Goal: Information Seeking & Learning: Learn about a topic

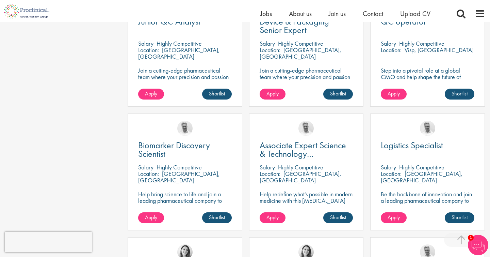
scroll to position [230, 0]
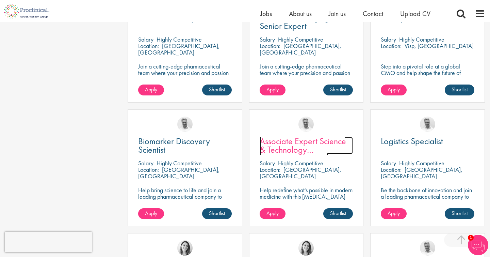
click at [301, 138] on span "Associate Expert Science & Technology ([MEDICAL_DATA])" at bounding box center [303, 149] width 86 height 29
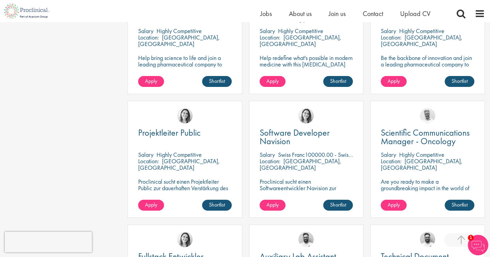
scroll to position [363, 0]
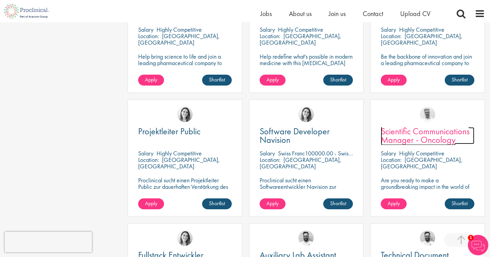
click at [414, 128] on span "Scientific Communications Manager - Oncology" at bounding box center [425, 135] width 89 height 20
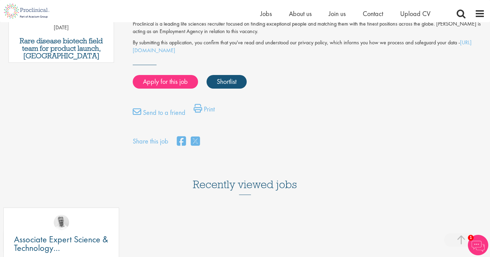
scroll to position [426, 0]
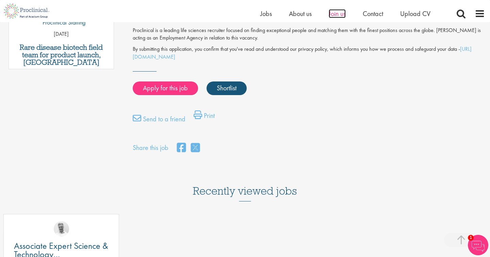
click at [339, 13] on span "Join us" at bounding box center [337, 13] width 17 height 9
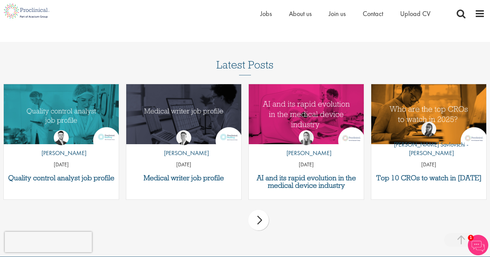
scroll to position [828, 0]
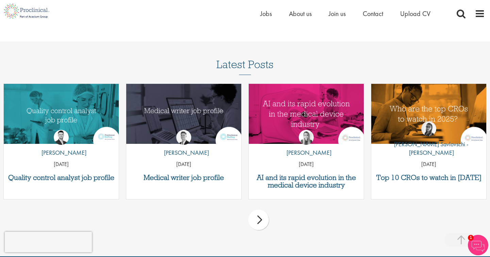
click at [259, 220] on div "next" at bounding box center [258, 219] width 20 height 20
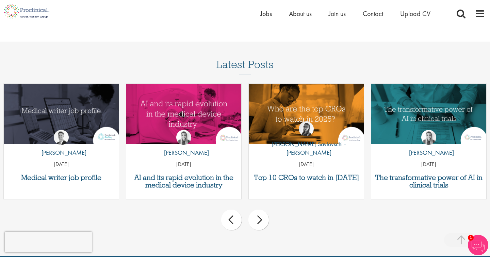
click at [260, 220] on div "next" at bounding box center [258, 219] width 20 height 20
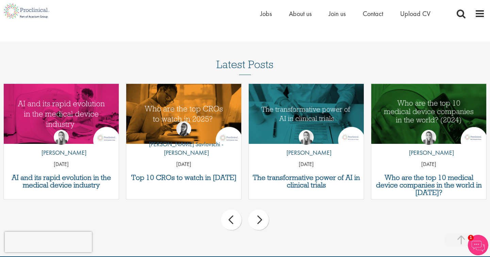
click at [260, 220] on div "next" at bounding box center [258, 219] width 20 height 20
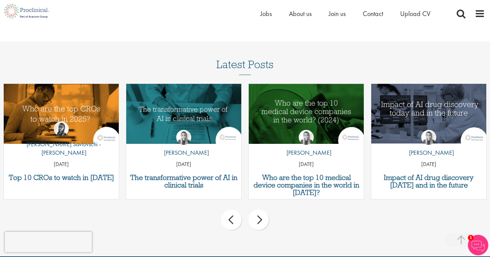
click at [260, 221] on div "next" at bounding box center [258, 219] width 20 height 20
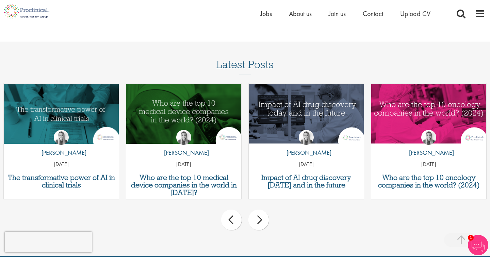
click at [260, 221] on div "next" at bounding box center [258, 219] width 20 height 20
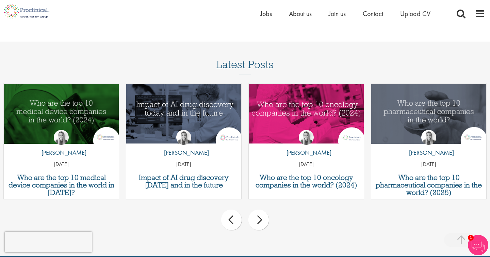
click at [260, 221] on div "next" at bounding box center [258, 219] width 20 height 20
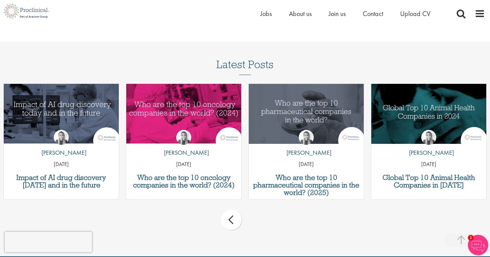
click at [260, 221] on div "prev next" at bounding box center [245, 221] width 490 height 30
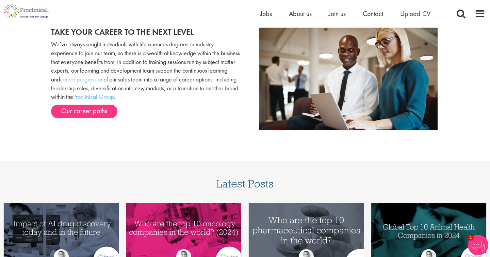
scroll to position [695, 0]
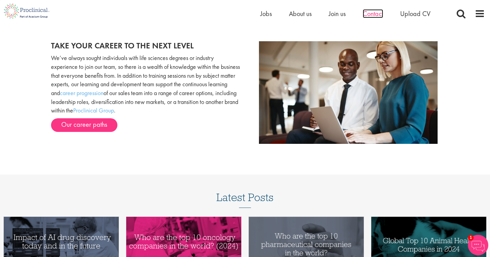
click at [374, 16] on span "Contact" at bounding box center [373, 13] width 20 height 9
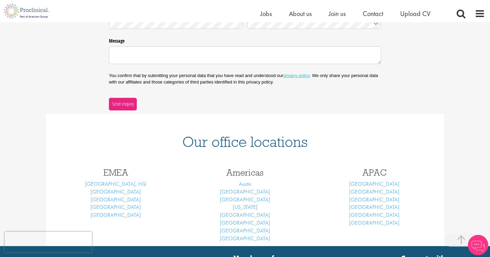
scroll to position [194, 0]
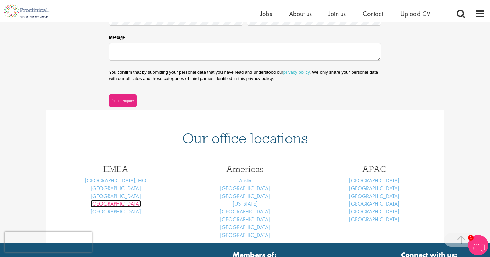
click at [117, 205] on link "[GEOGRAPHIC_DATA]" at bounding box center [116, 203] width 50 height 7
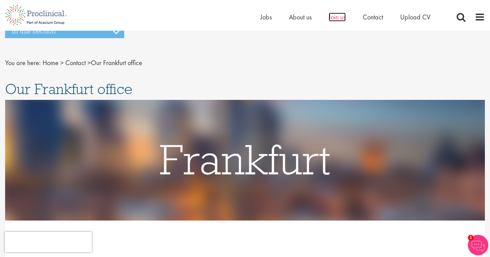
click at [338, 15] on span "Join us" at bounding box center [337, 17] width 17 height 9
click at [266, 17] on span "Jobs" at bounding box center [266, 17] width 12 height 9
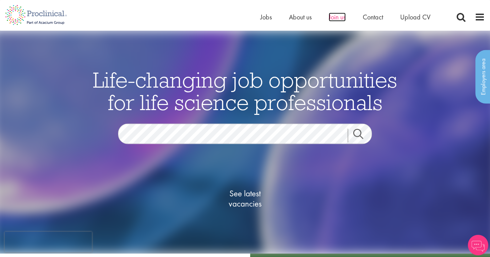
click at [342, 18] on span "Join us" at bounding box center [337, 17] width 17 height 9
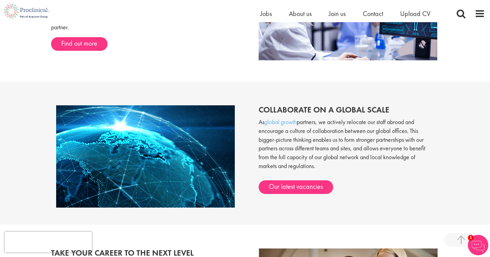
scroll to position [496, 0]
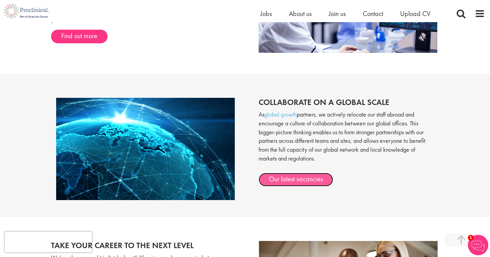
click at [304, 176] on link "Our latest vacancies" at bounding box center [296, 180] width 75 height 14
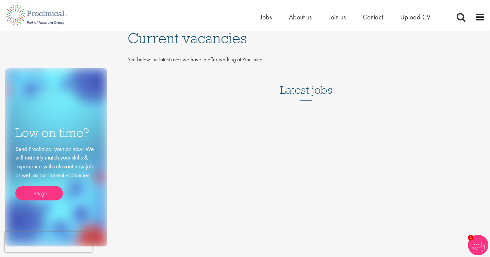
click at [303, 154] on div "Low on time? Send Proclinical your cv now! We will instantly match your skills …" at bounding box center [245, 138] width 490 height 215
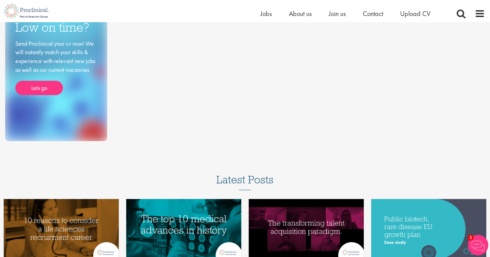
scroll to position [31, 0]
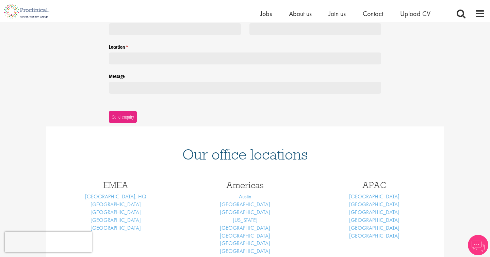
scroll to position [155, 0]
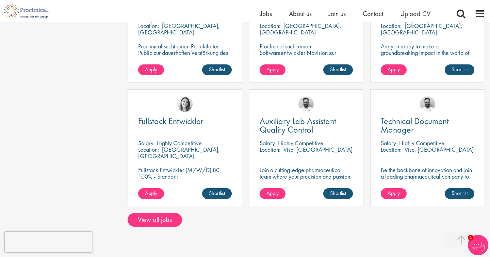
scroll to position [504, 0]
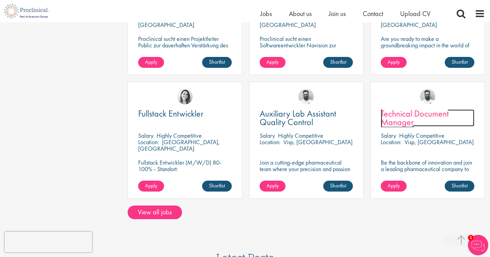
click at [418, 108] on span "Technical Document Manager" at bounding box center [415, 118] width 68 height 20
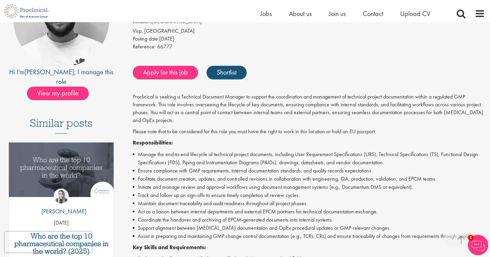
scroll to position [86, 0]
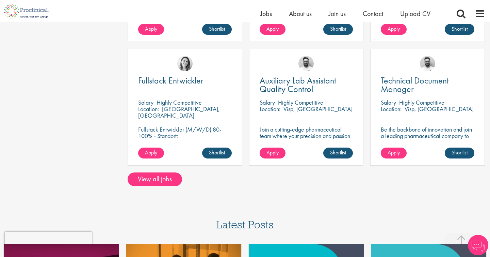
scroll to position [553, 0]
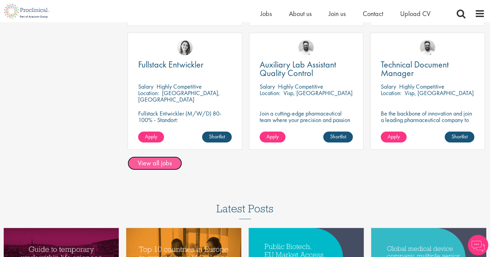
click at [160, 156] on link "View all jobs" at bounding box center [155, 163] width 54 height 14
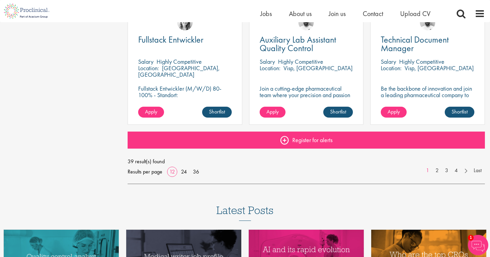
scroll to position [517, 0]
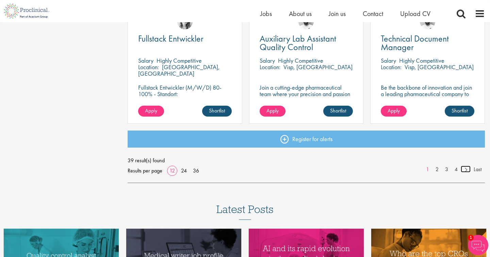
click at [468, 169] on link at bounding box center [466, 168] width 10 height 7
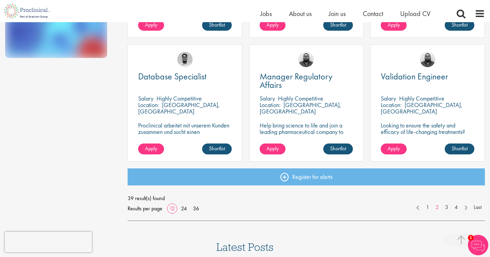
scroll to position [484, 0]
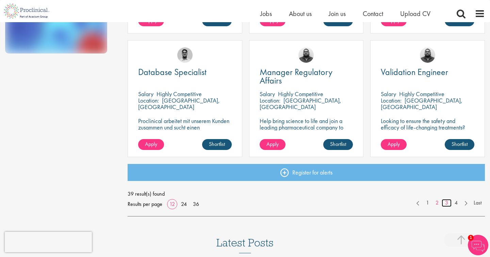
click at [446, 202] on link "3" at bounding box center [447, 203] width 10 height 8
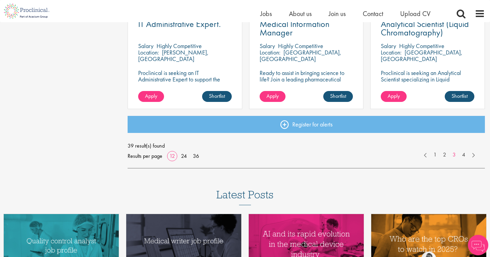
scroll to position [533, 0]
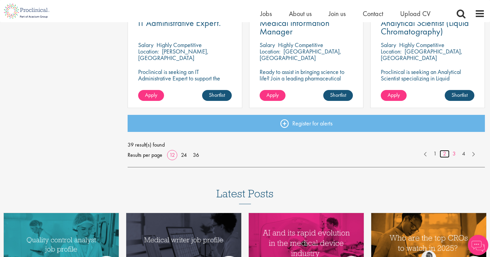
click at [444, 153] on link "2" at bounding box center [445, 154] width 10 height 8
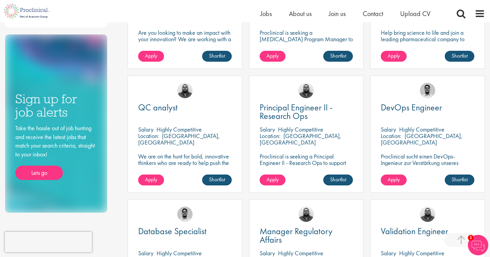
scroll to position [322, 0]
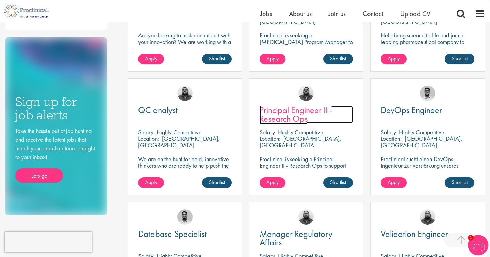
click at [311, 118] on link "Principal Engineer II - Research Ops" at bounding box center [307, 114] width 94 height 17
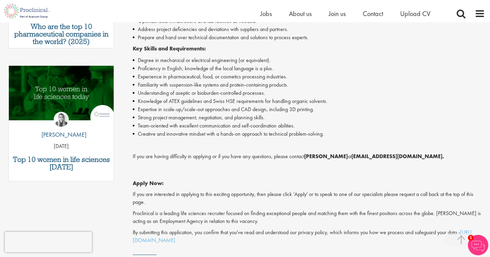
scroll to position [318, 0]
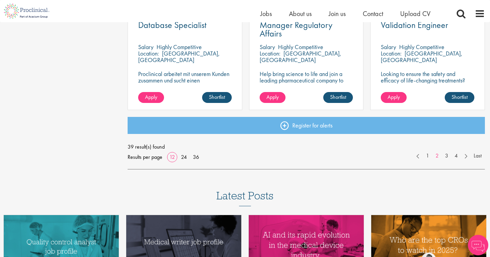
scroll to position [535, 0]
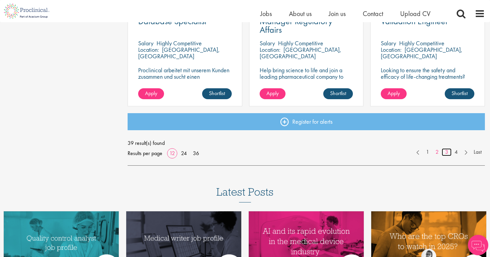
click at [447, 151] on link "3" at bounding box center [447, 152] width 10 height 8
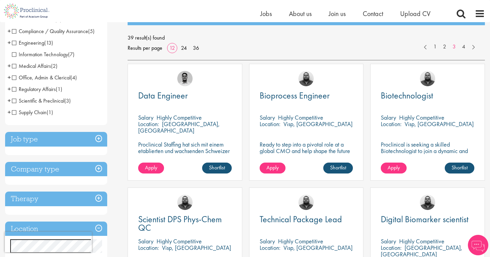
scroll to position [97, 0]
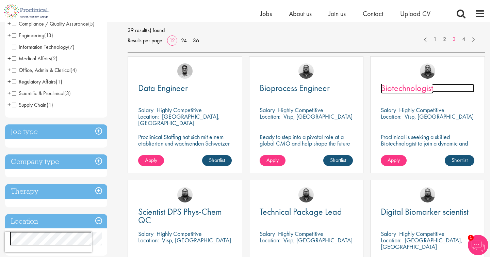
click at [428, 91] on span "Biotechnologist" at bounding box center [407, 88] width 52 height 12
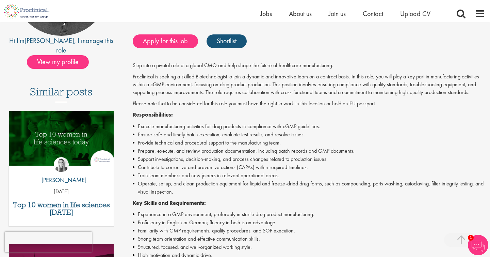
scroll to position [134, 0]
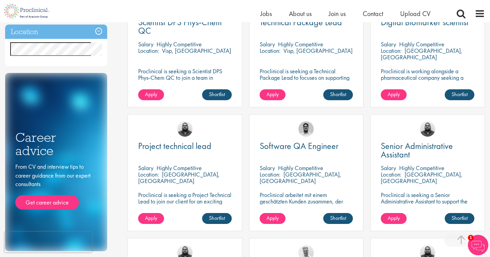
scroll to position [289, 0]
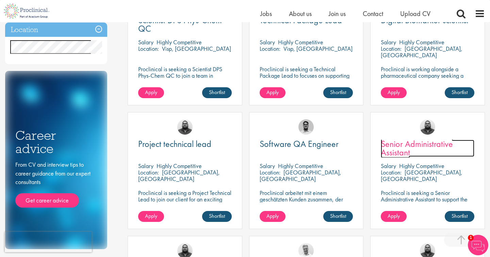
click at [412, 146] on span "Senior Administrative Assistant" at bounding box center [417, 148] width 72 height 20
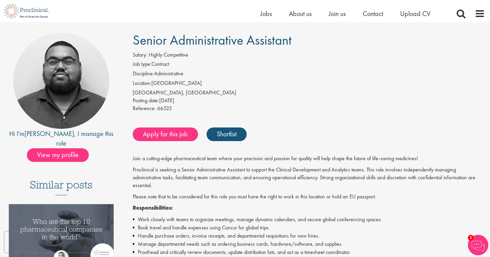
scroll to position [43, 0]
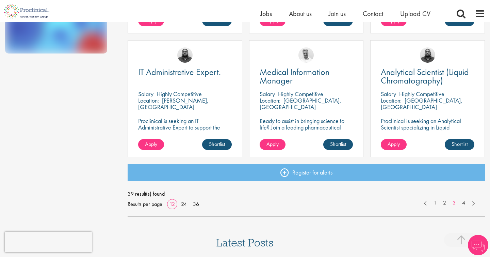
scroll to position [484, 0]
click at [466, 202] on link "4" at bounding box center [464, 202] width 10 height 8
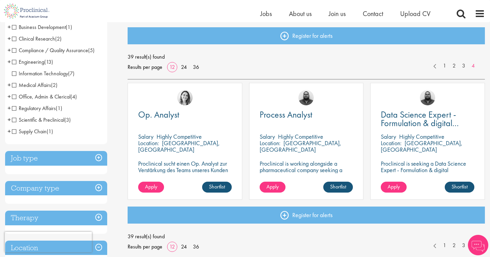
scroll to position [74, 0]
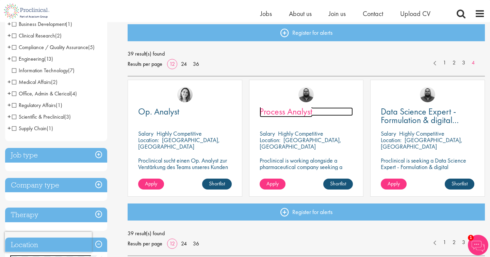
click at [308, 110] on span "Process Analyst" at bounding box center [286, 111] width 53 height 12
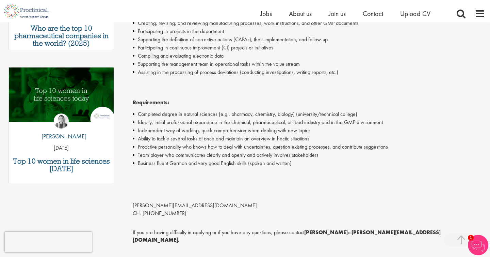
scroll to position [317, 0]
